Goal: Task Accomplishment & Management: Use online tool/utility

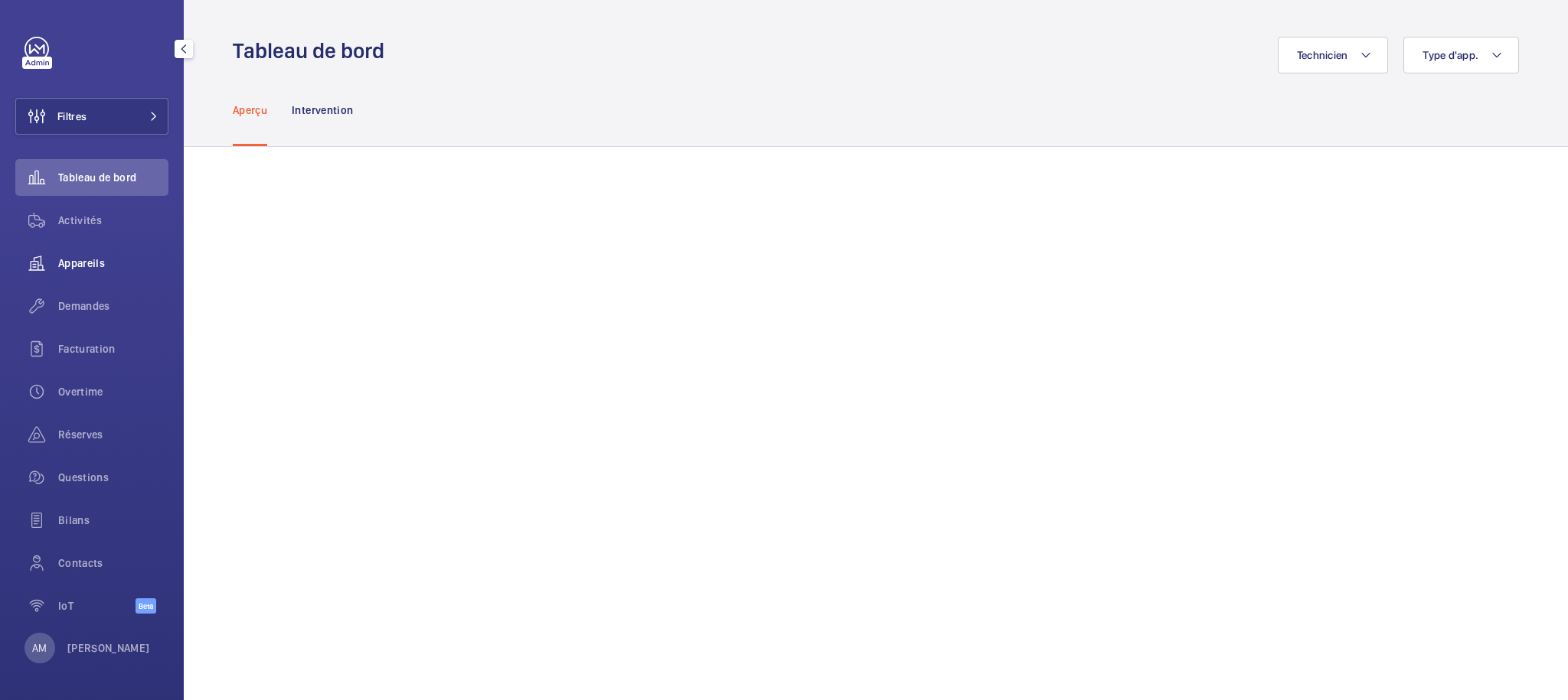
click at [106, 259] on span "Appareils" at bounding box center [113, 263] width 110 height 15
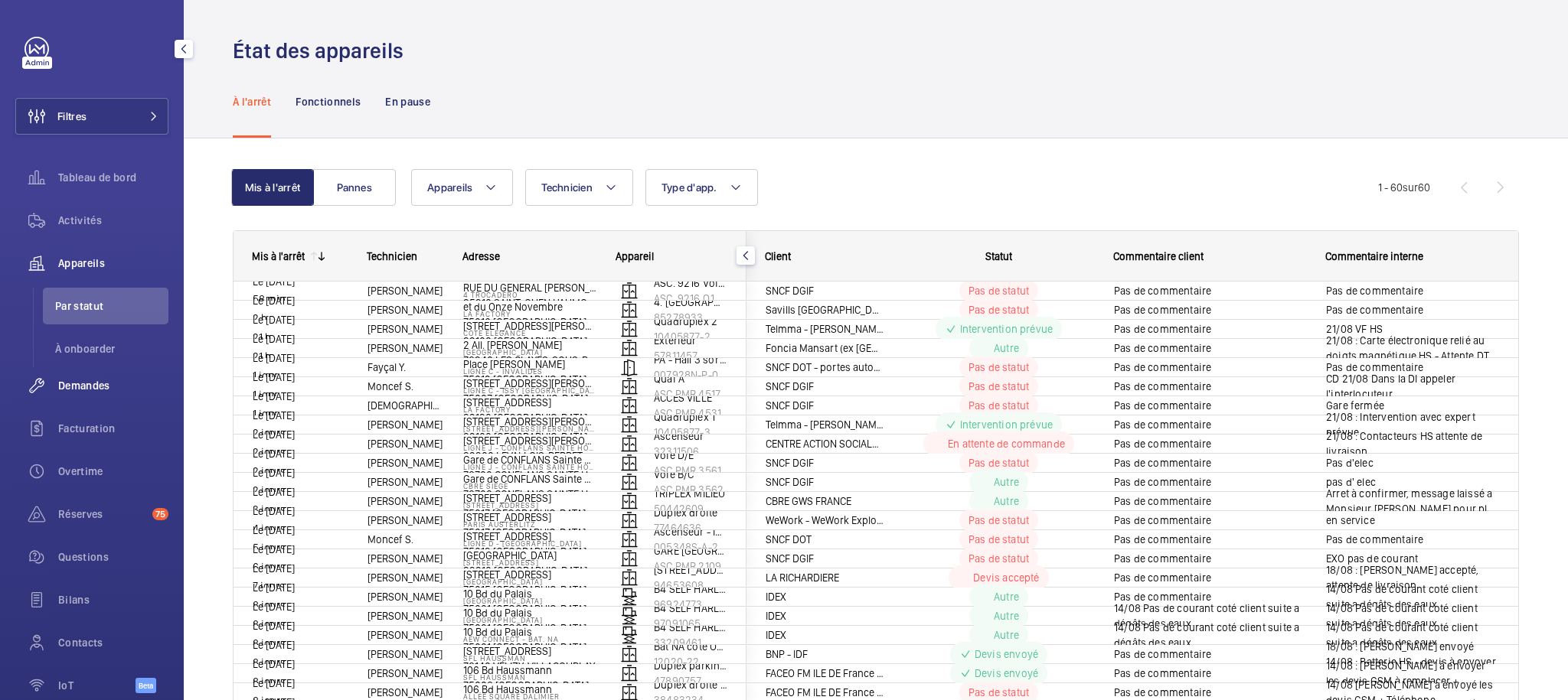
click at [108, 391] on span "Demandes" at bounding box center [113, 386] width 110 height 15
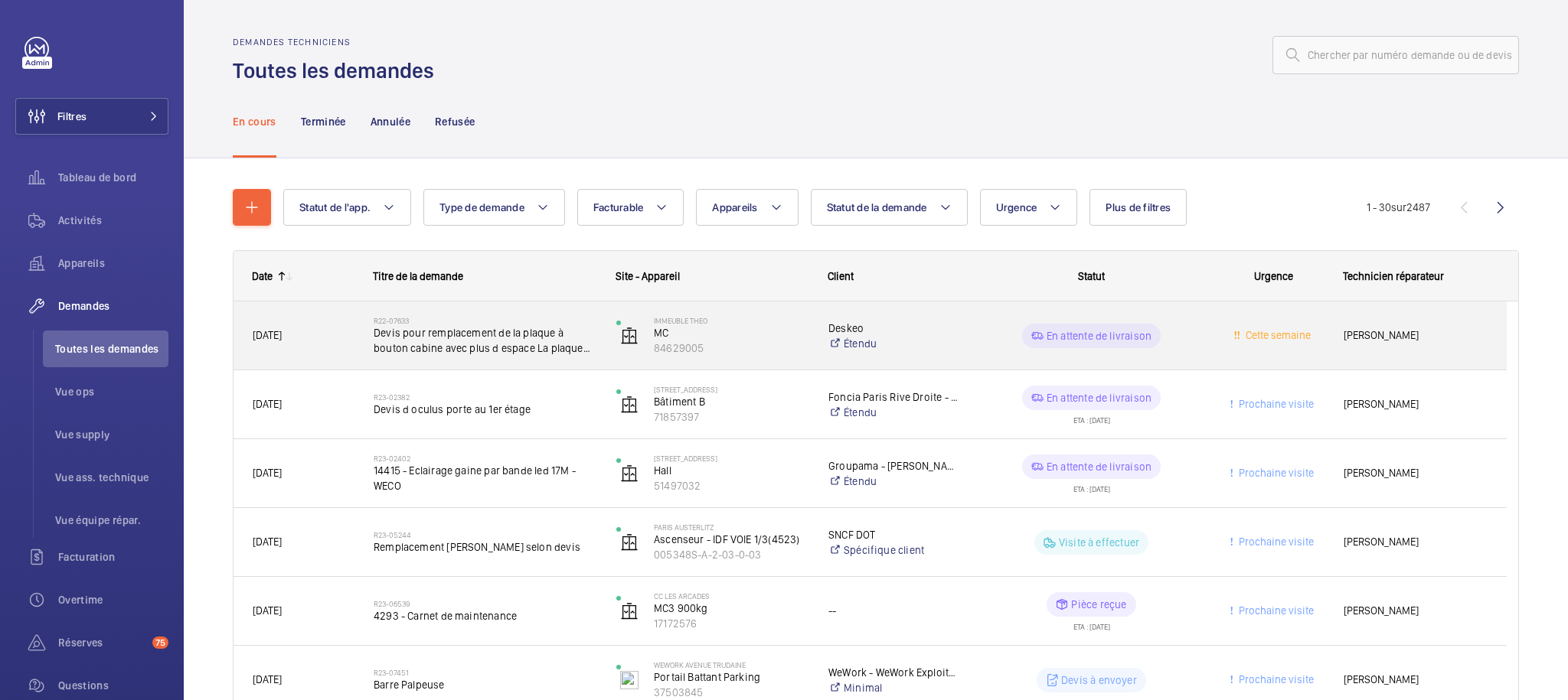
click at [971, 330] on div "En attente de livraison" at bounding box center [1082, 336] width 241 height 55
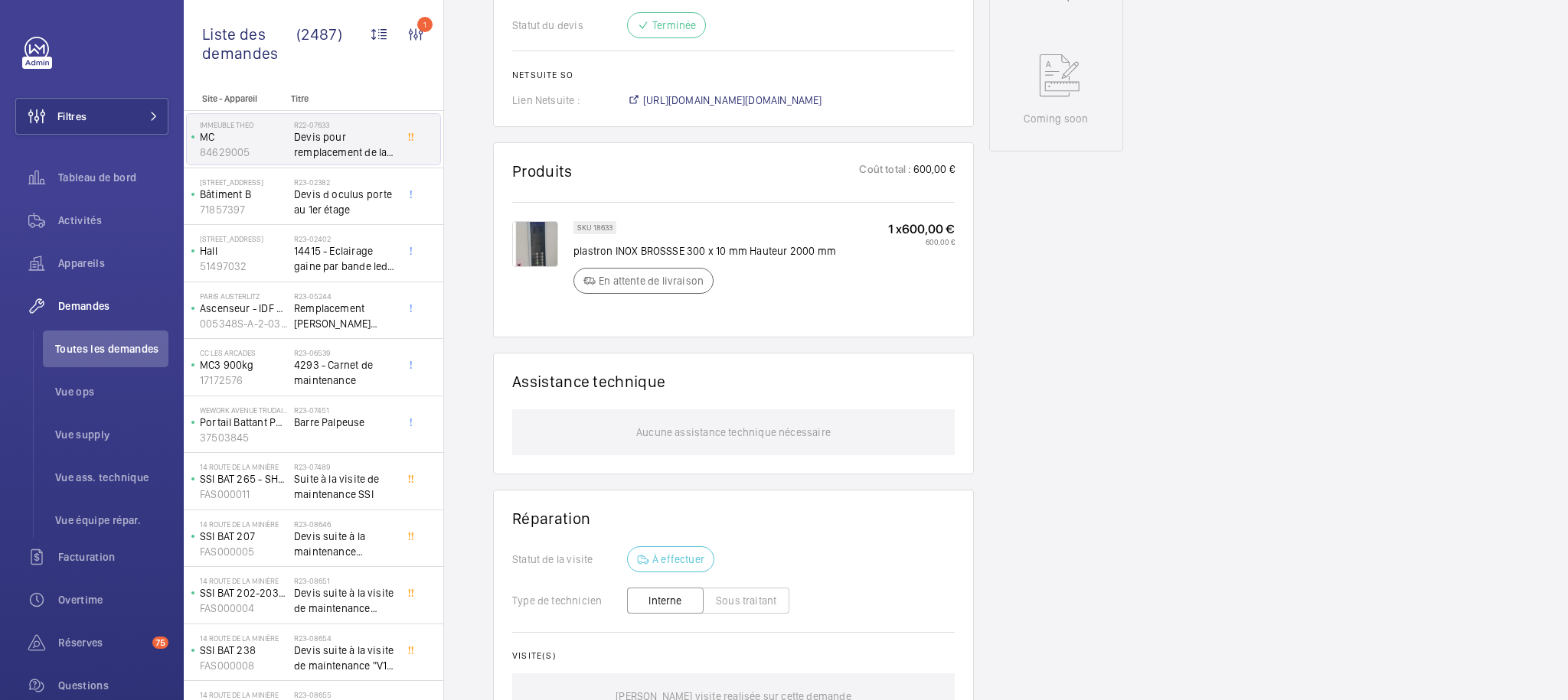
scroll to position [975, 0]
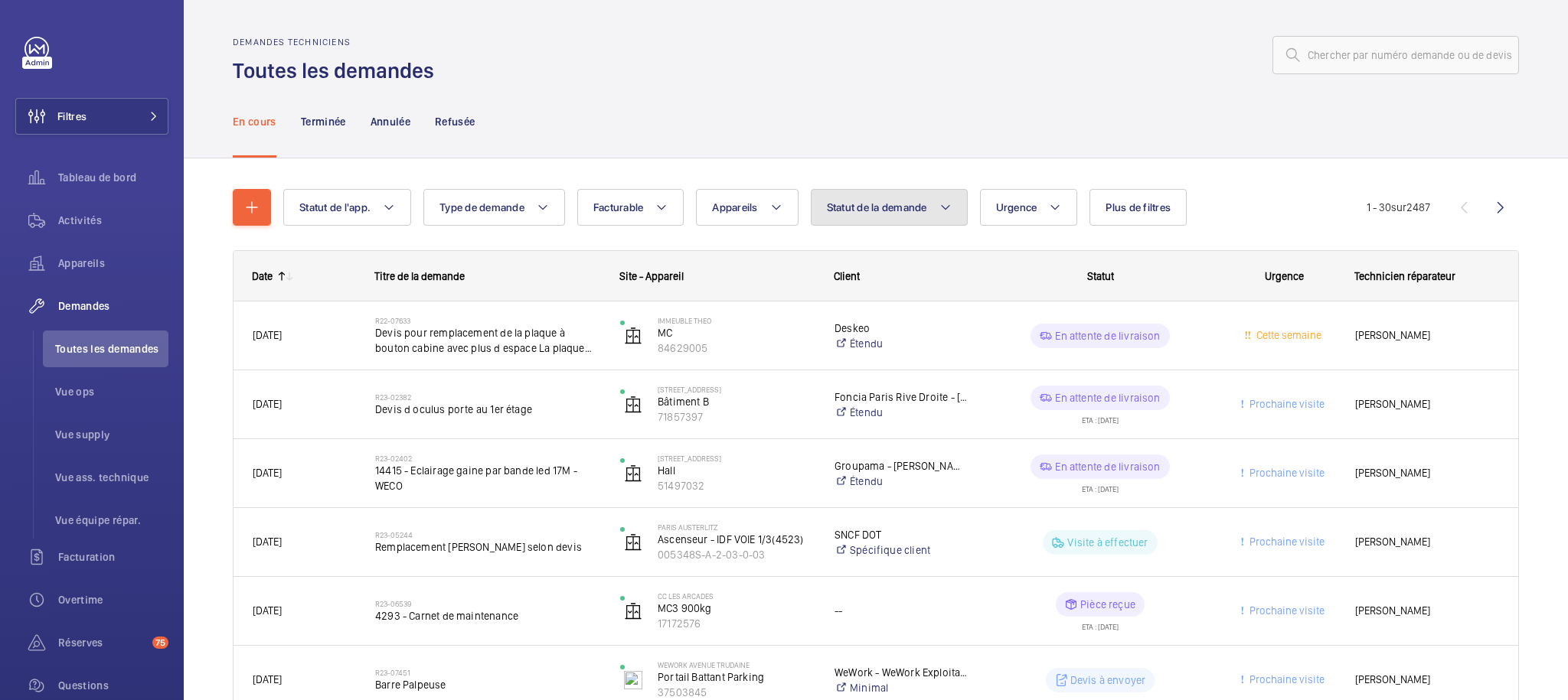
click at [872, 204] on span "Statut de la demande" at bounding box center [877, 207] width 100 height 12
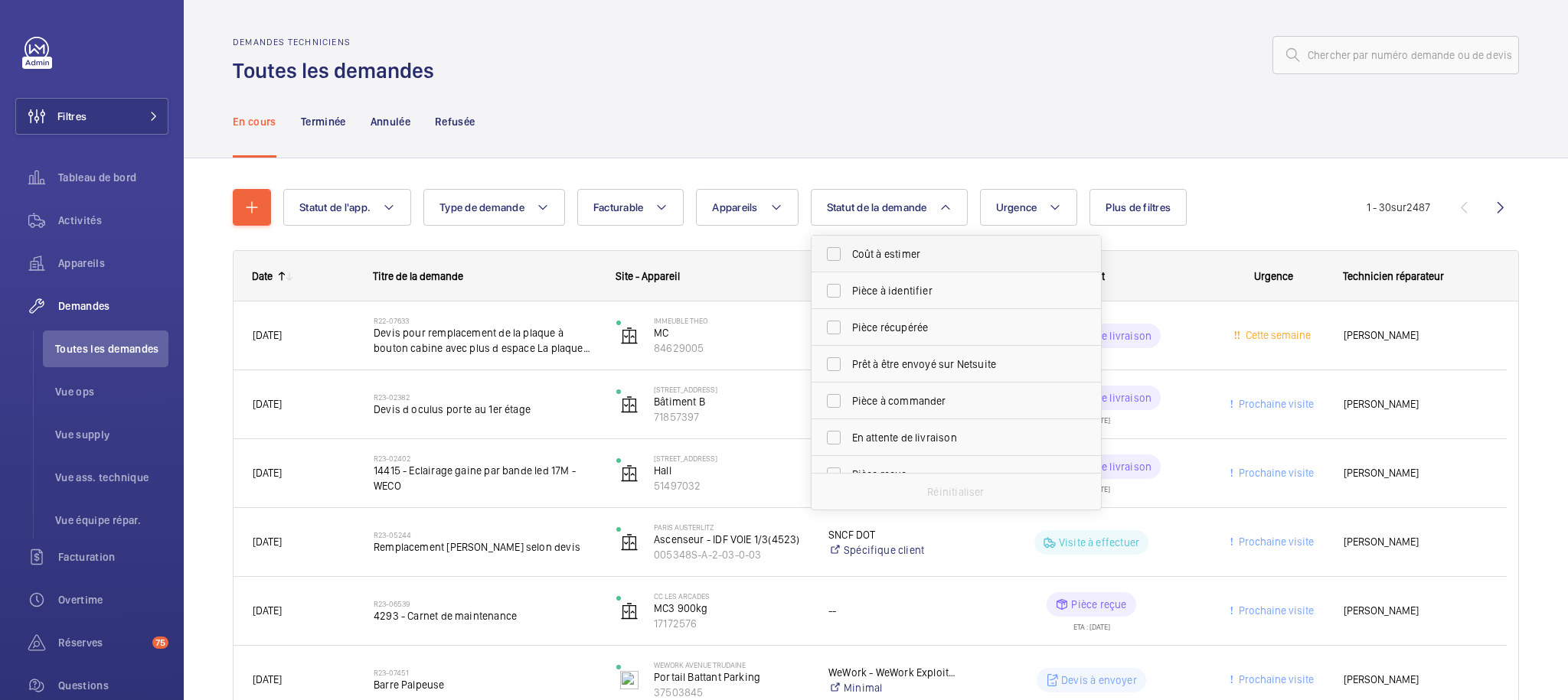
click at [915, 251] on span "Coût à estimer" at bounding box center [957, 254] width 210 height 15
click at [849, 251] on input "Coût à estimer" at bounding box center [834, 254] width 30 height 30
checkbox input "true"
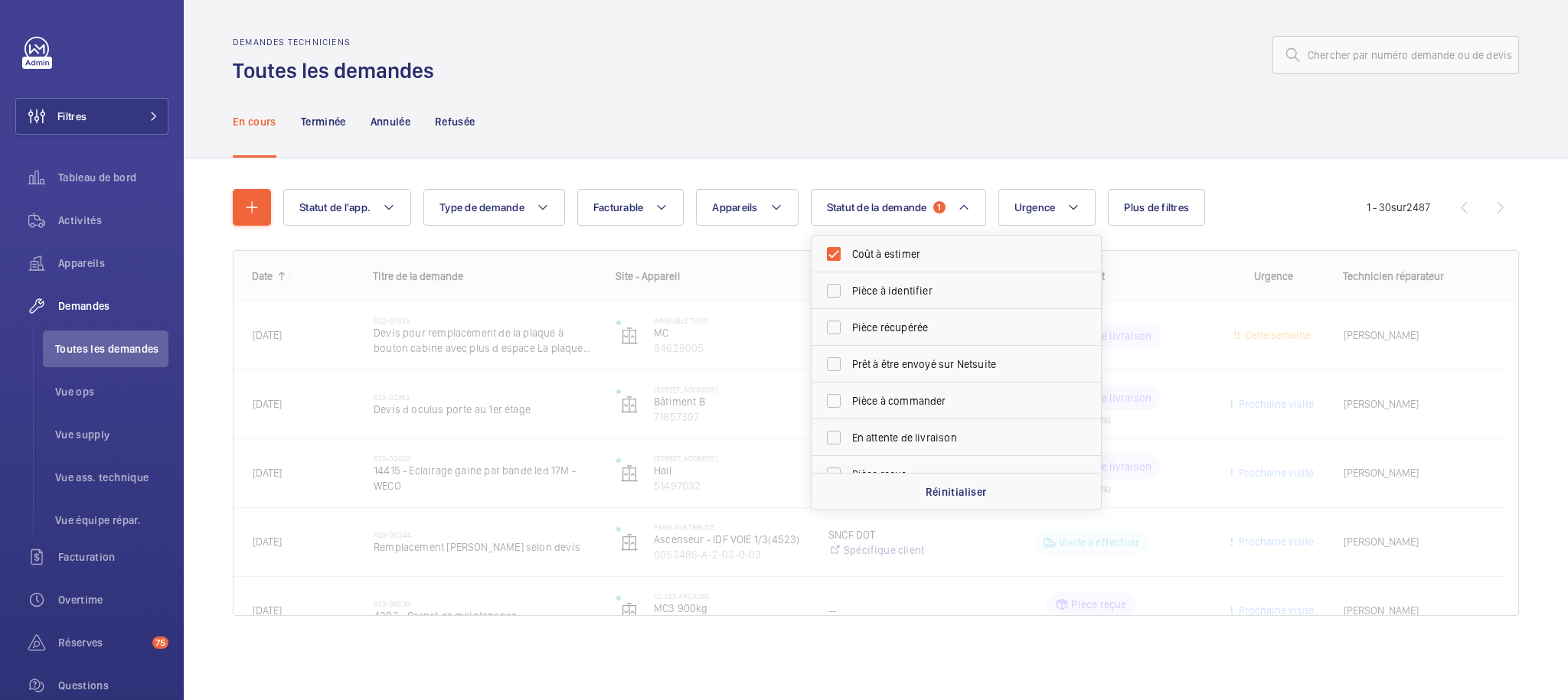
click at [976, 115] on div "En cours Terminée Annulée Refusée" at bounding box center [875, 121] width 1286 height 73
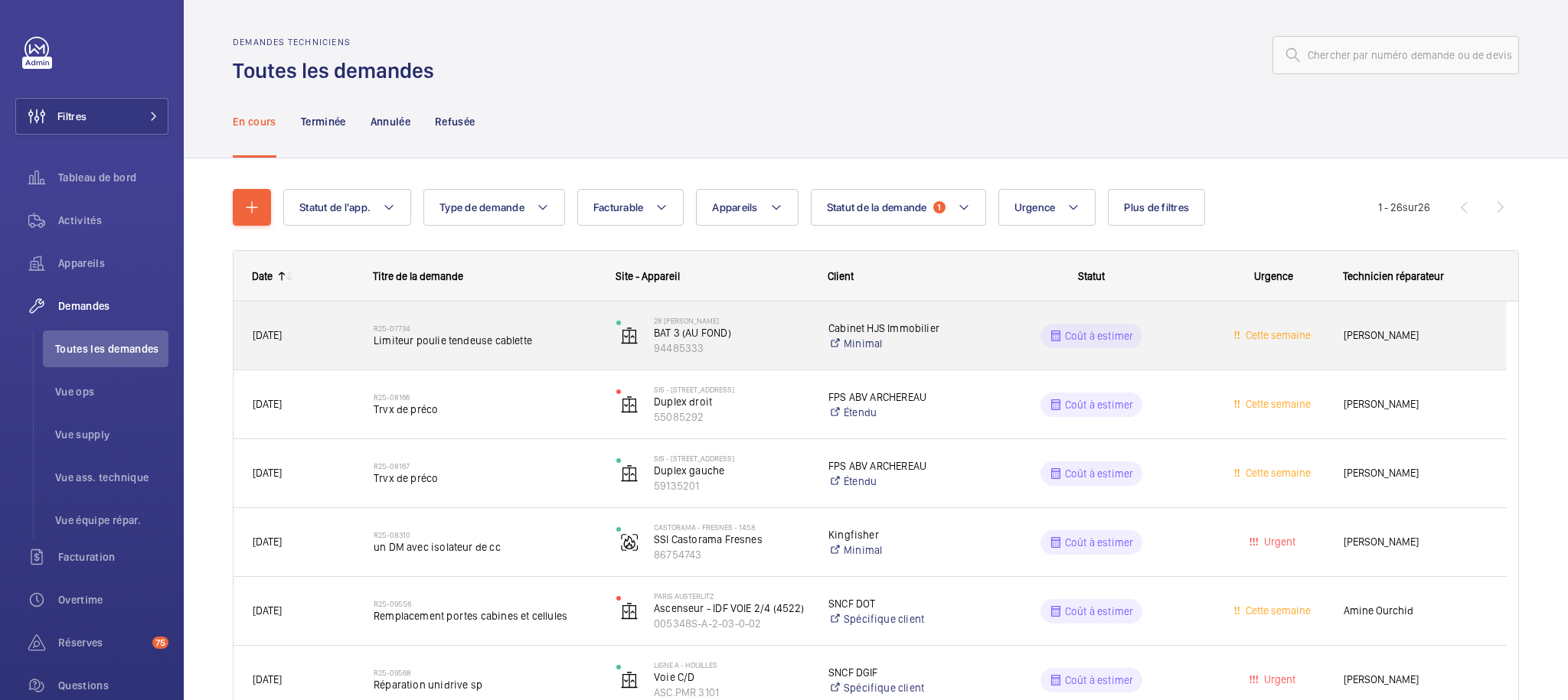
click at [1058, 347] on div "Coût à estimer" at bounding box center [1091, 336] width 102 height 25
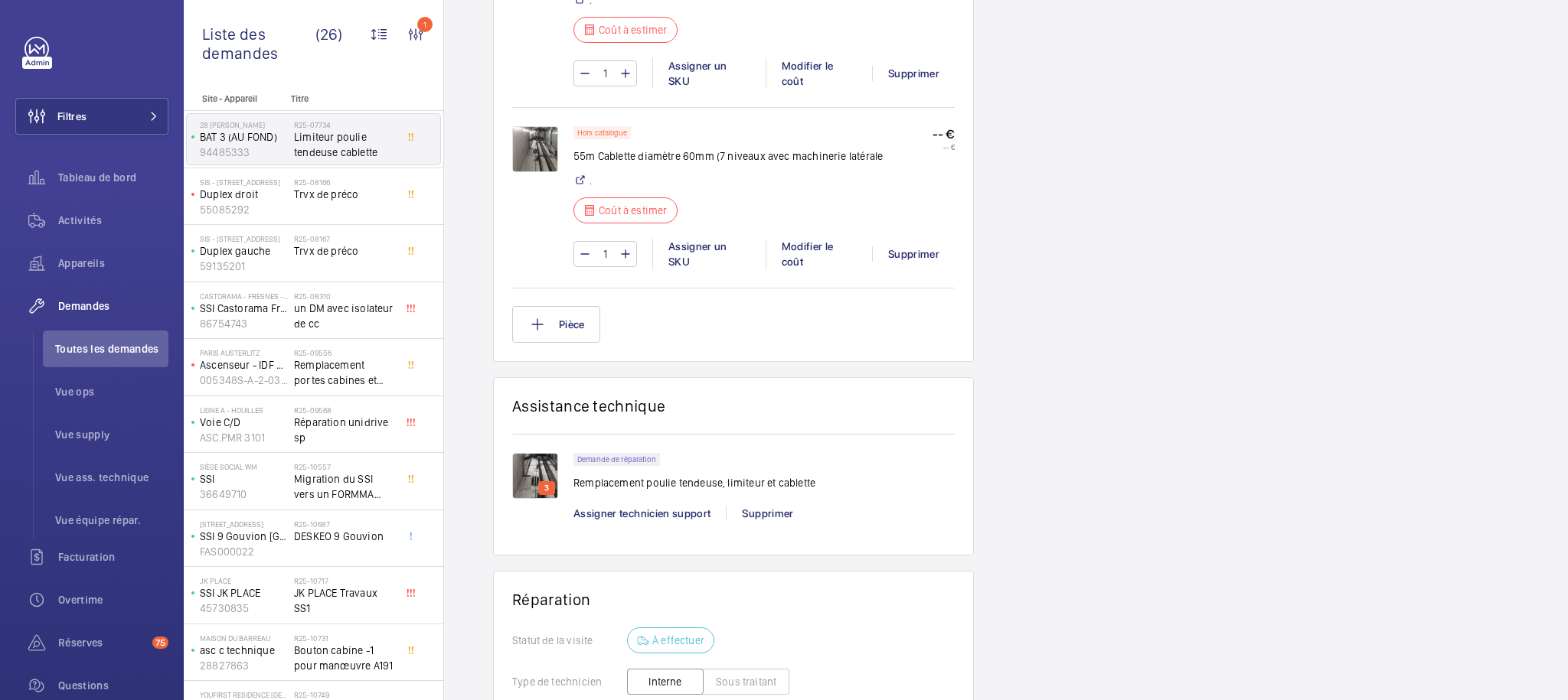
scroll to position [1383, 0]
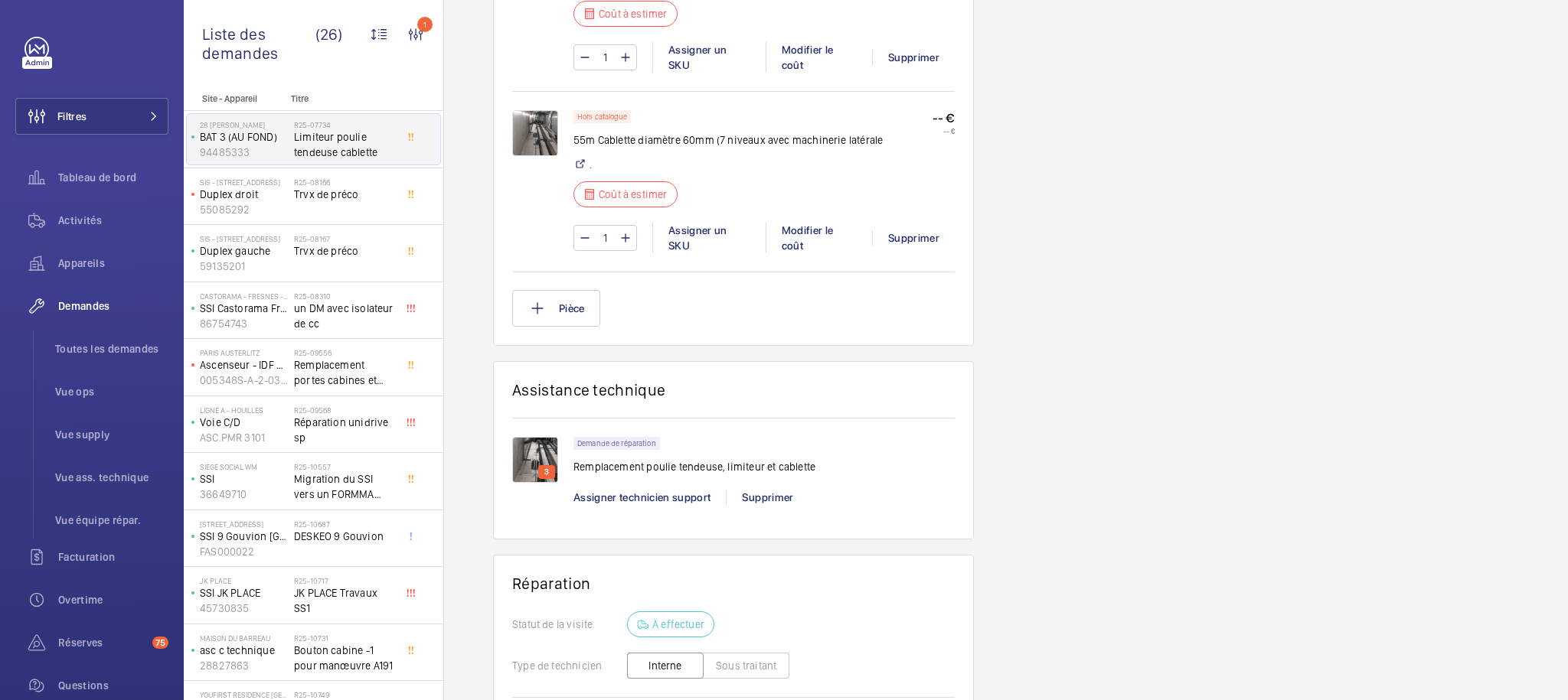
scroll to position [1400, 0]
